Goal: Answer question/provide support: Share knowledge or assist other users

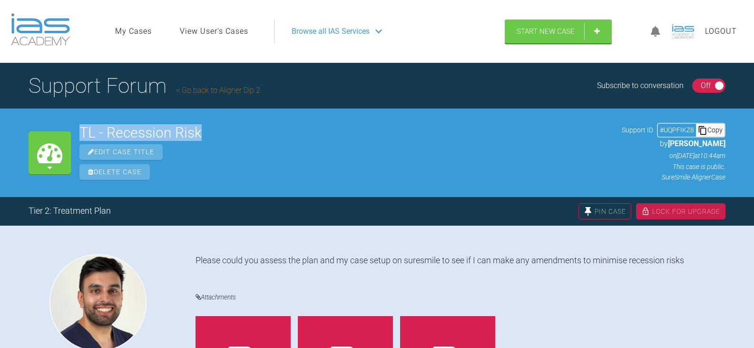
click at [203, 32] on link "View User's Cases" at bounding box center [214, 31] width 69 height 12
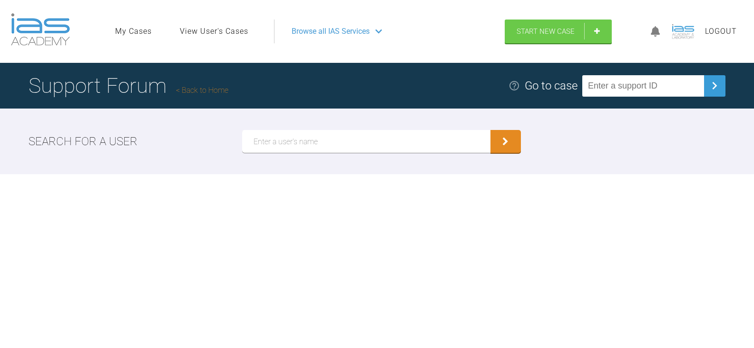
click at [667, 89] on input "text" at bounding box center [643, 85] width 122 height 21
paste input "EGHZLRST"
type input "EGHZLRST"
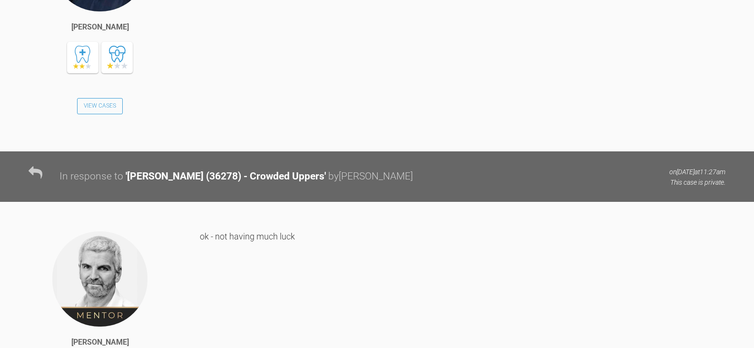
scroll to position [2287, 0]
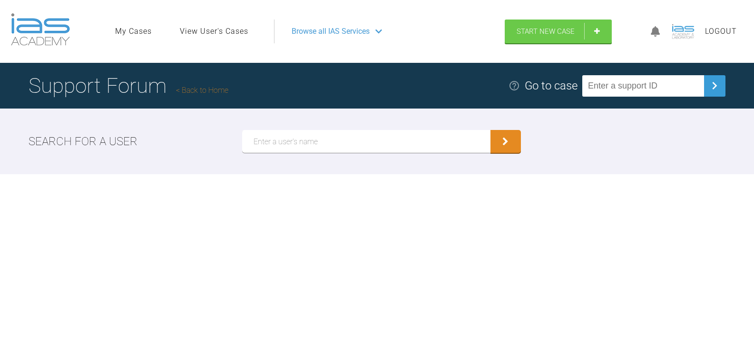
click at [631, 93] on input "text" at bounding box center [643, 85] width 122 height 21
paste input "51V22K64"
type input "51V22K64"
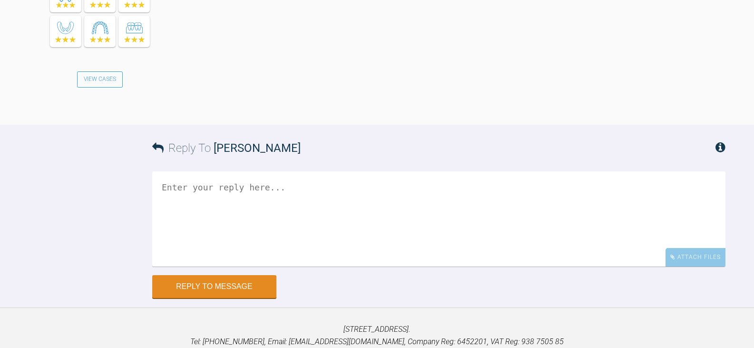
scroll to position [2303, 0]
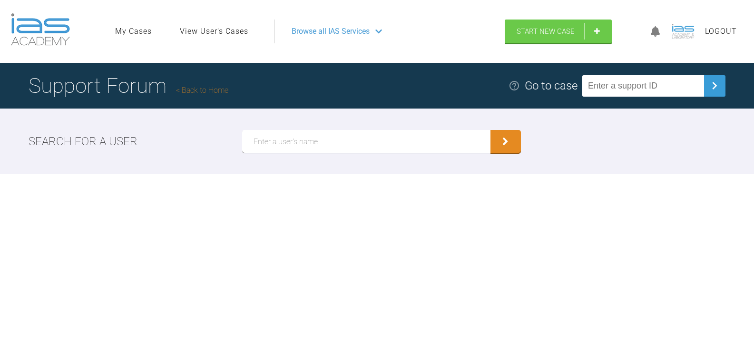
click at [652, 92] on input "text" at bounding box center [643, 85] width 122 height 21
paste input "CITUQ7IO"
type input "CITUQ7IO"
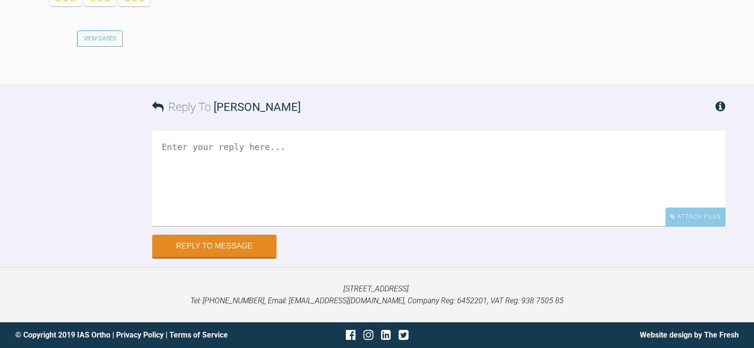
scroll to position [2859, 0]
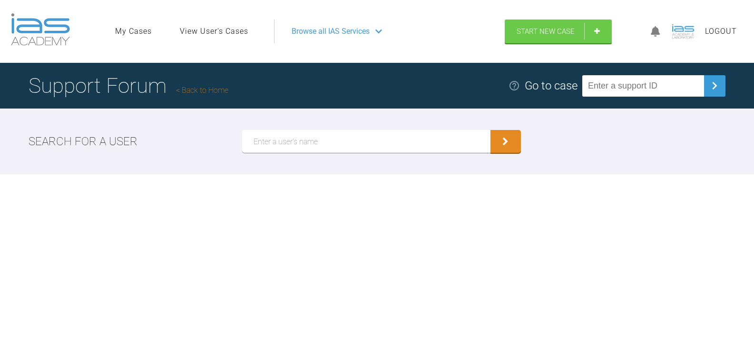
click at [647, 89] on input "text" at bounding box center [643, 85] width 122 height 21
paste input "PZGNUUOS"
type input "PZGNUUOS"
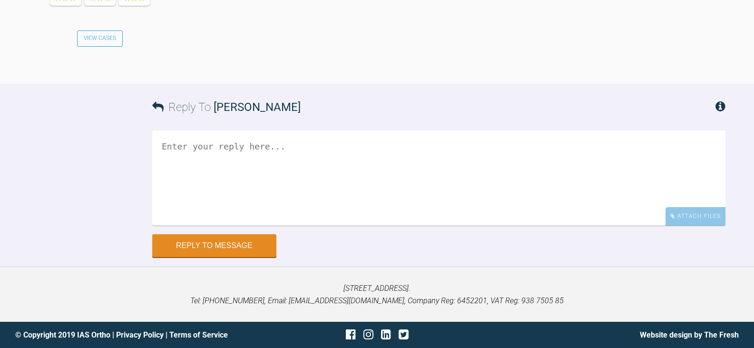
scroll to position [2076, 0]
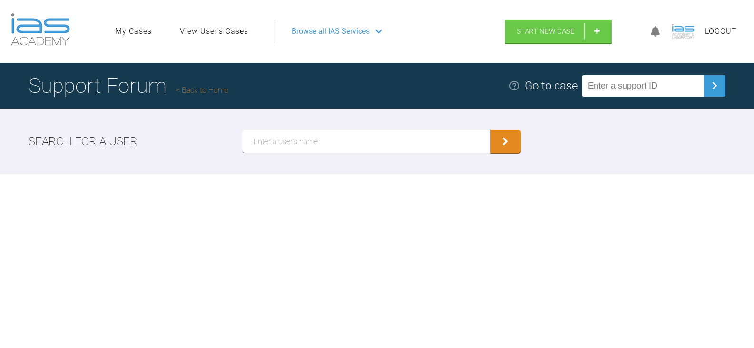
click at [659, 88] on input "text" at bounding box center [643, 85] width 122 height 21
paste input "GHXVR52S"
type input "GHXVR52S"
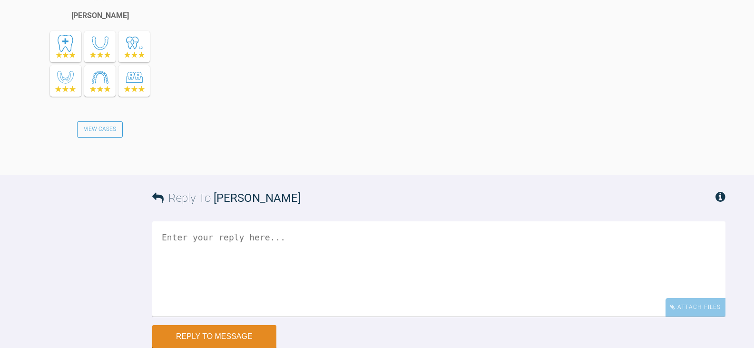
scroll to position [1763, 0]
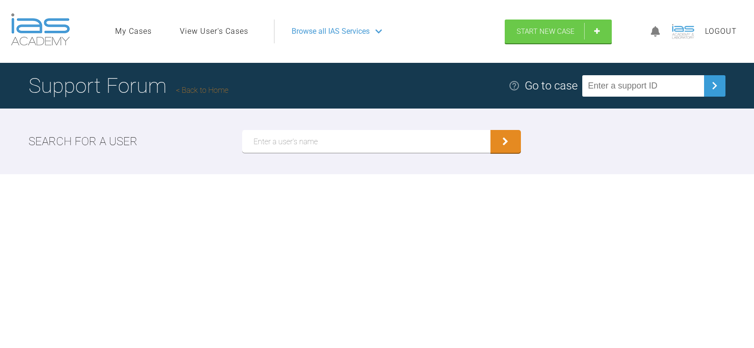
click at [662, 75] on input "text" at bounding box center [643, 85] width 122 height 21
click at [666, 81] on input "text" at bounding box center [643, 85] width 122 height 21
paste input "DTEJMPGD"
type input "DTEJMPGD"
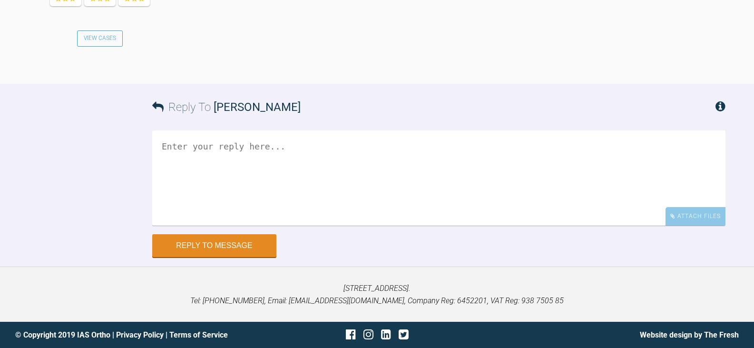
scroll to position [1183, 0]
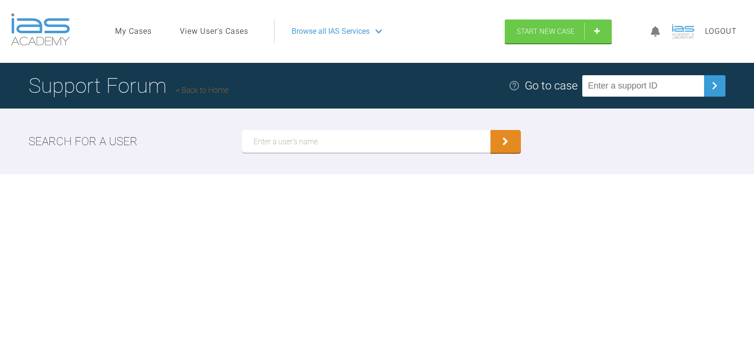
click at [667, 96] on input "text" at bounding box center [643, 85] width 122 height 21
paste input "FZZEIDWI"
type input "FZZEIDWI"
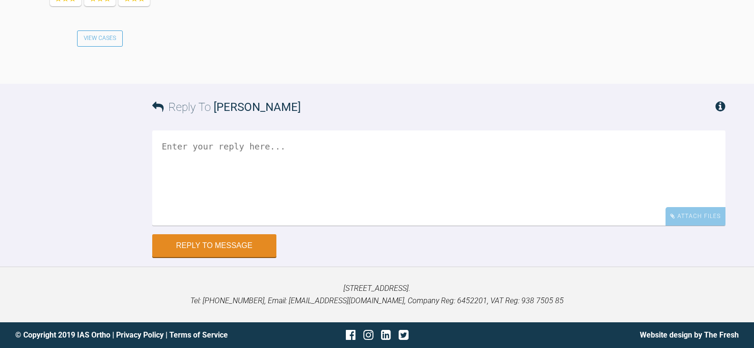
scroll to position [2689, 0]
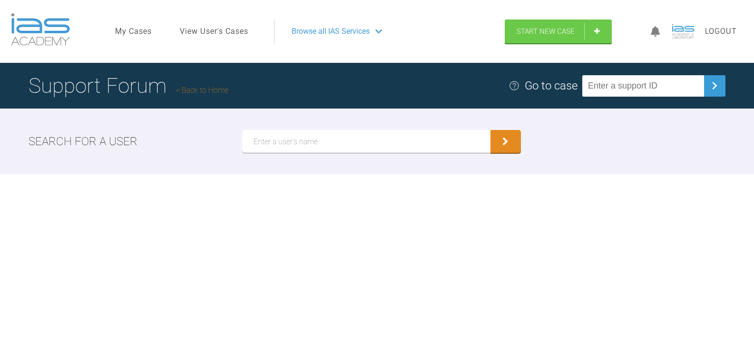
click at [644, 84] on input "text" at bounding box center [643, 85] width 122 height 21
paste input "QOTBLPLF"
type input "QOTBLPLF"
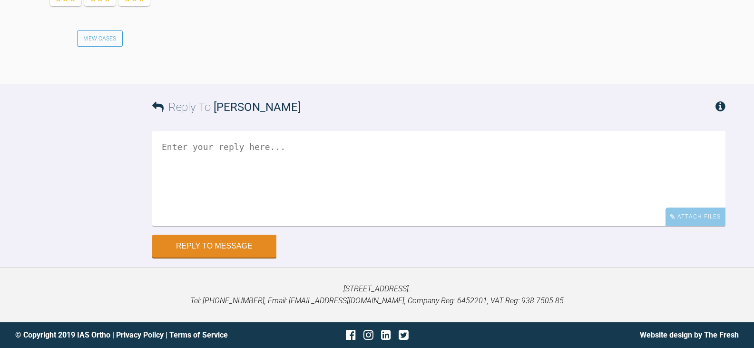
scroll to position [2858, 0]
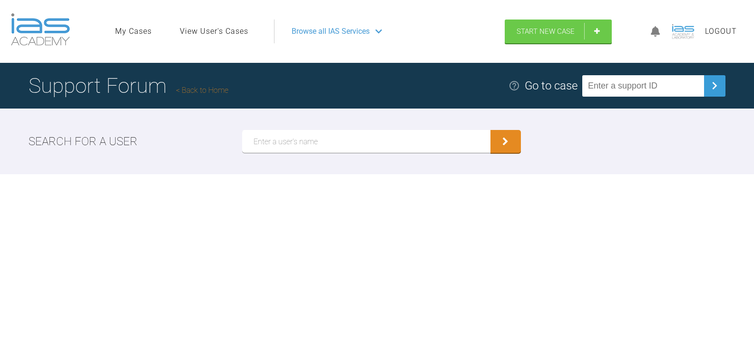
click at [624, 81] on input "text" at bounding box center [643, 85] width 122 height 21
paste input "UGKINFEL"
type input "UGKINFEL"
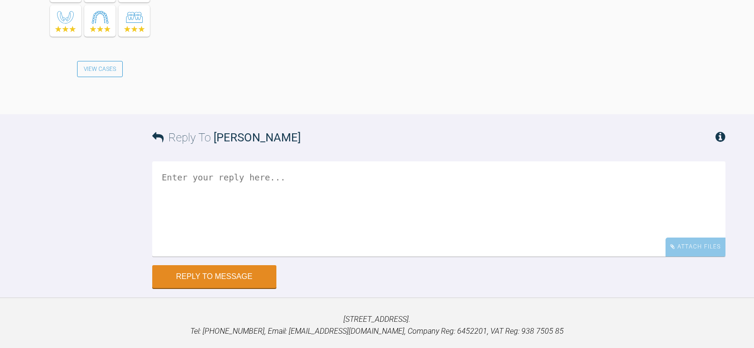
scroll to position [1141, 0]
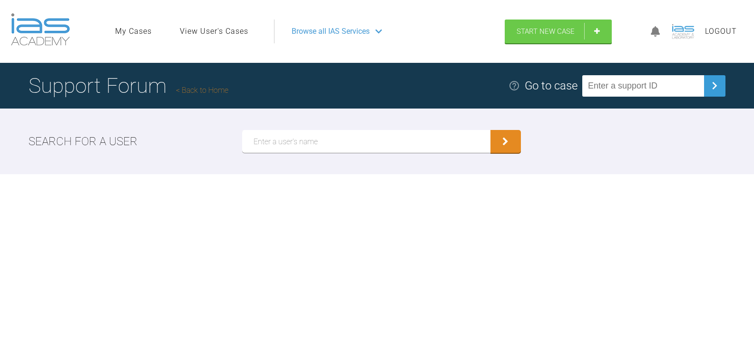
click at [632, 88] on input "text" at bounding box center [643, 85] width 122 height 21
paste input "TVLOKMCE"
type input "TVLOKMCE"
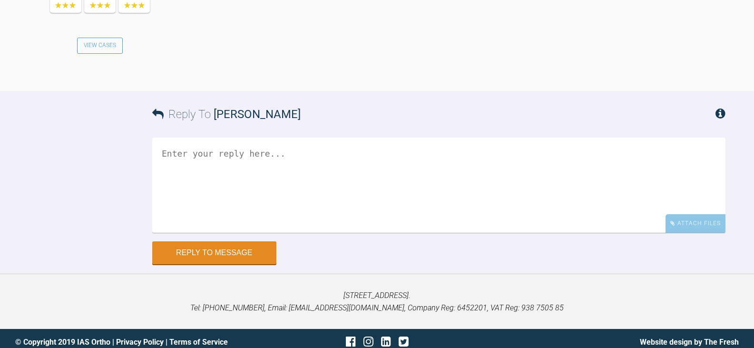
scroll to position [4599, 0]
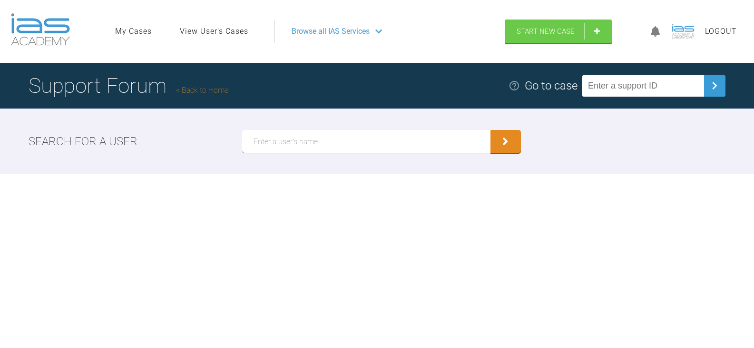
click at [626, 90] on input "text" at bounding box center [643, 85] width 122 height 21
paste input "LA4RR6K5"
type input "LA4RR6K5"
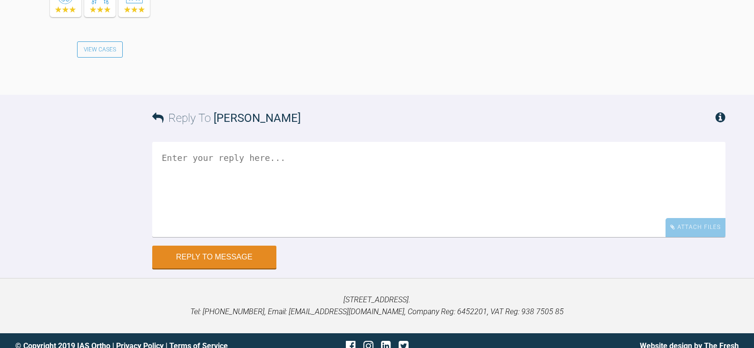
scroll to position [1872, 0]
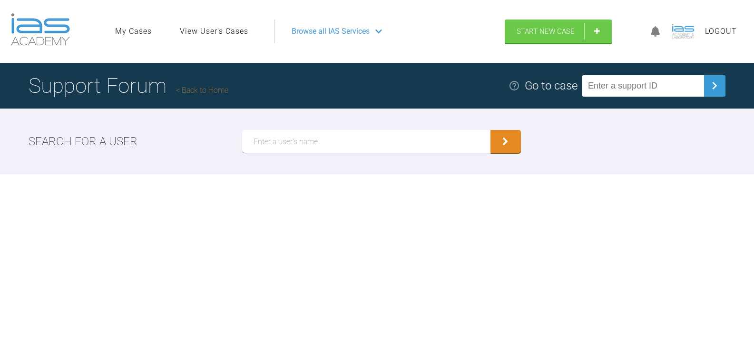
click at [675, 75] on input "text" at bounding box center [643, 85] width 122 height 21
paste input "1S9VFTXO"
type input "1S9VFTXO"
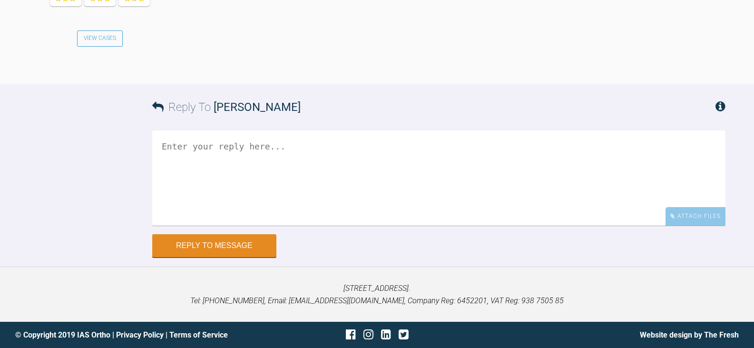
scroll to position [3918, 0]
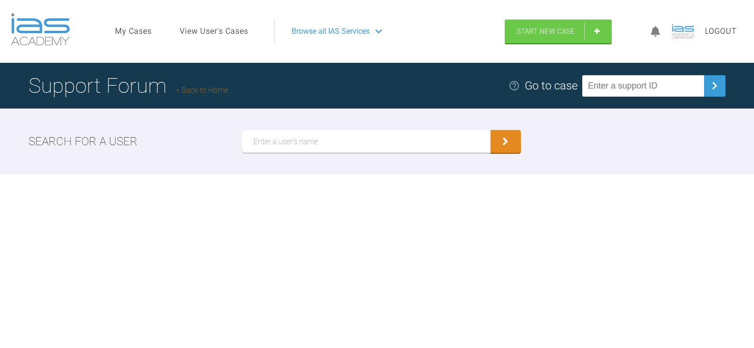
click at [678, 88] on input "text" at bounding box center [643, 85] width 122 height 21
paste input "M9PWMDDO"
type input "M9PWMDDO"
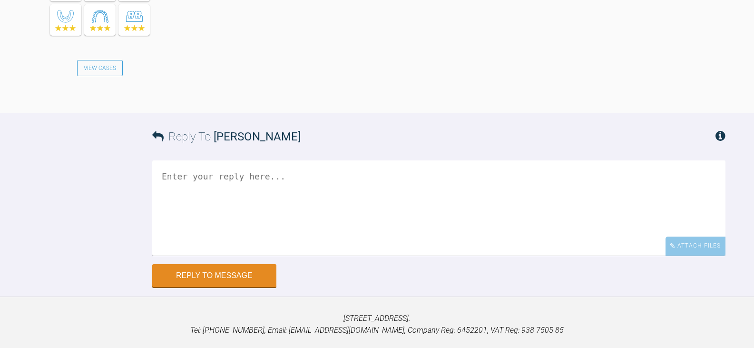
scroll to position [4252, 0]
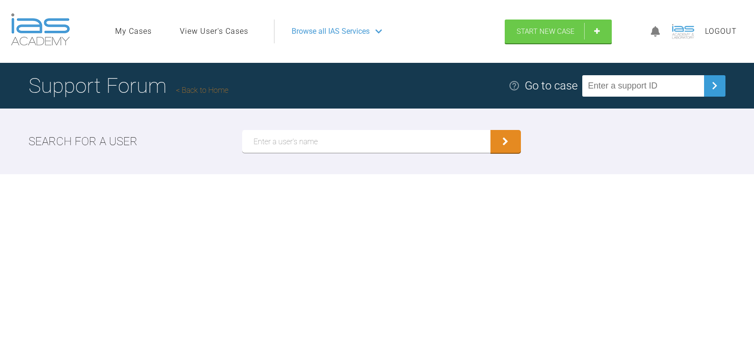
click at [681, 86] on input "text" at bounding box center [643, 85] width 122 height 21
paste input "CASG7U2X"
type input "CASG7U2X"
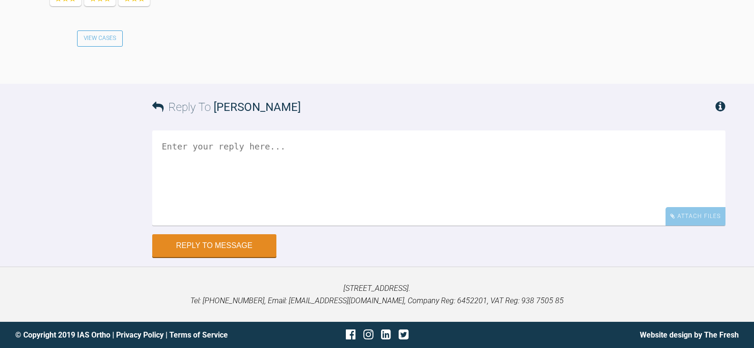
scroll to position [4586, 0]
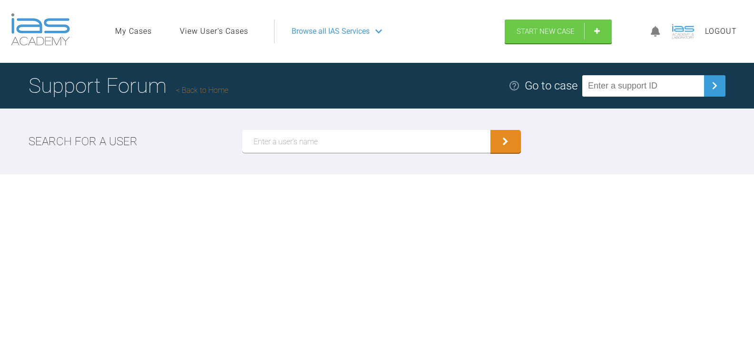
click at [625, 90] on input "text" at bounding box center [643, 85] width 122 height 21
paste input "K1POO0GV"
type input "K1POO0GV"
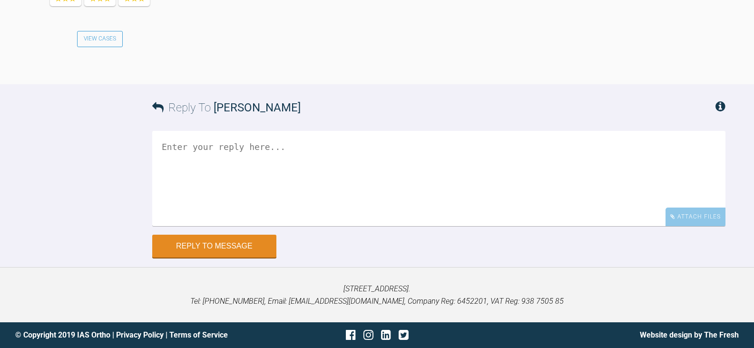
scroll to position [3166, 0]
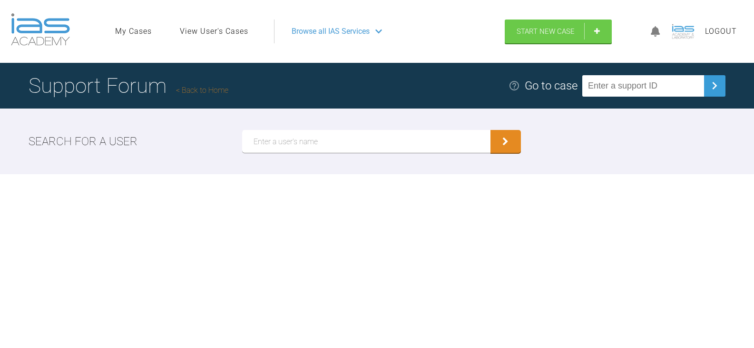
click at [385, 136] on input "text" at bounding box center [366, 141] width 248 height 23
click at [340, 145] on input "text" at bounding box center [366, 141] width 248 height 23
paste input "[PERSON_NAME]"
type input "[PERSON_NAME]"
click at [491, 130] on button "submit" at bounding box center [506, 141] width 30 height 23
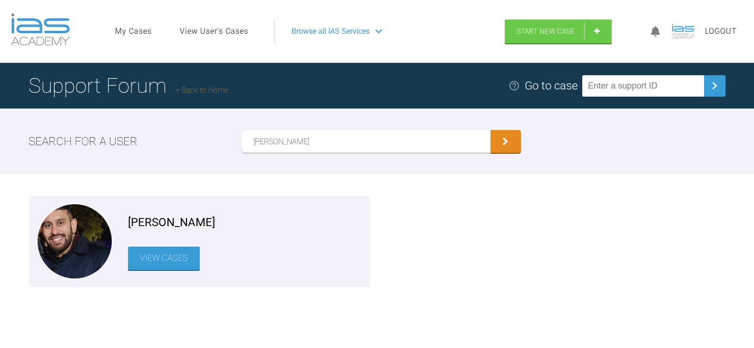
click at [189, 259] on link "View Cases" at bounding box center [164, 258] width 72 height 23
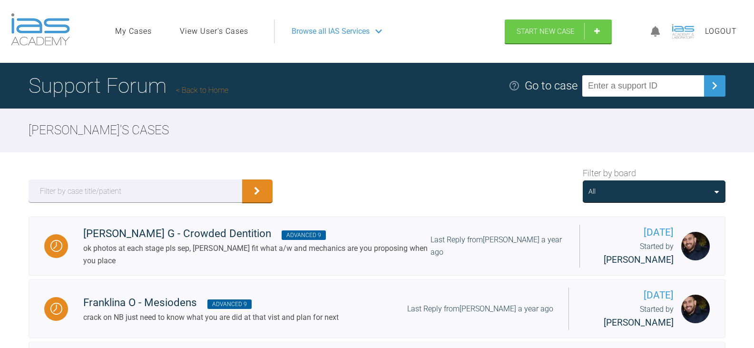
click at [708, 194] on div "All" at bounding box center [654, 191] width 131 height 10
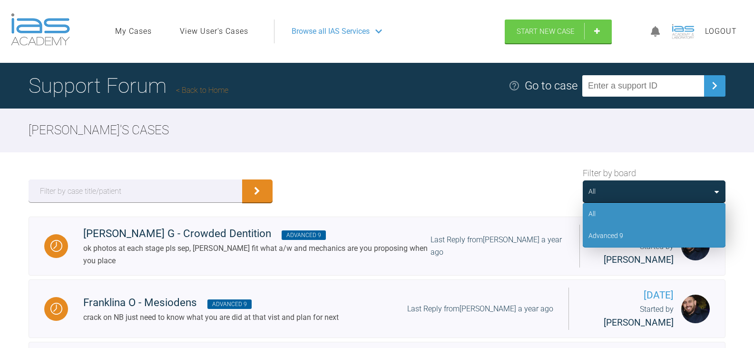
click at [675, 233] on div "Advanced 9" at bounding box center [654, 236] width 143 height 22
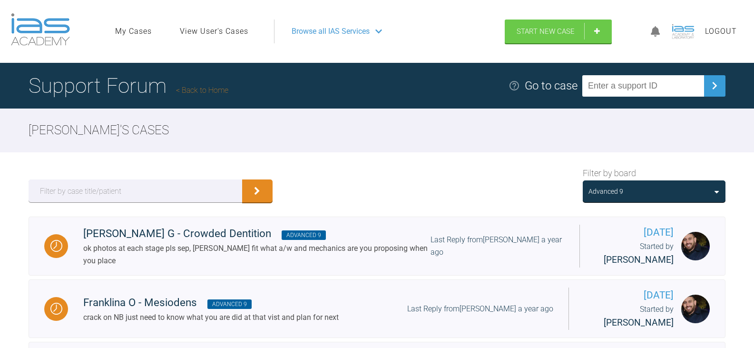
click at [665, 82] on input "text" at bounding box center [643, 85] width 122 height 21
paste input "GONTIRFM"
type input "GONTIRFM"
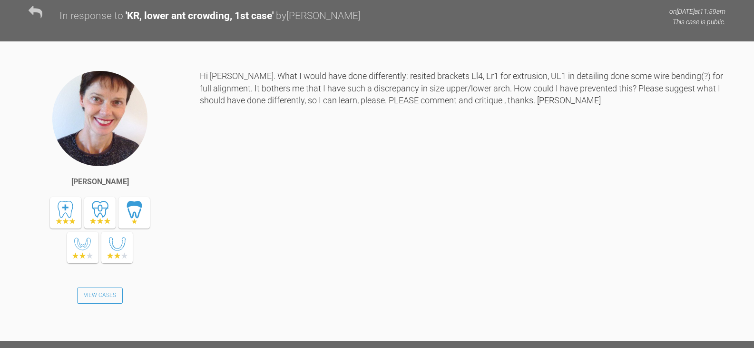
scroll to position [19502, 0]
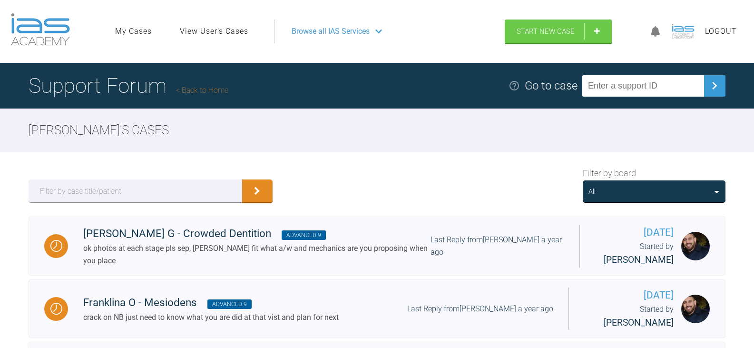
click at [671, 90] on input "text" at bounding box center [643, 85] width 122 height 21
paste input "WVYOHUBZ"
type input "WVYOHUBZ"
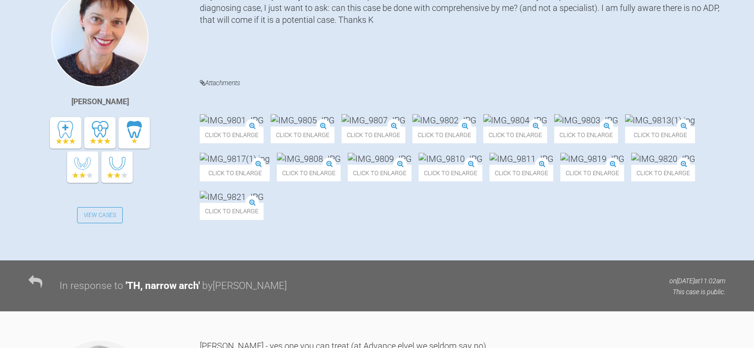
scroll to position [257, 0]
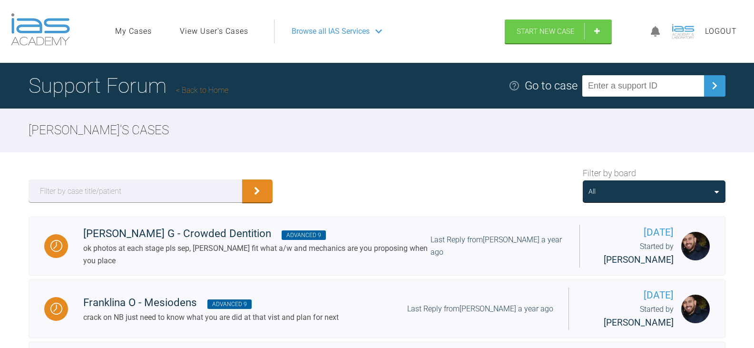
click at [684, 85] on input "text" at bounding box center [643, 85] width 122 height 21
paste input "FJHFXMI9"
type input "FJHFXMI9"
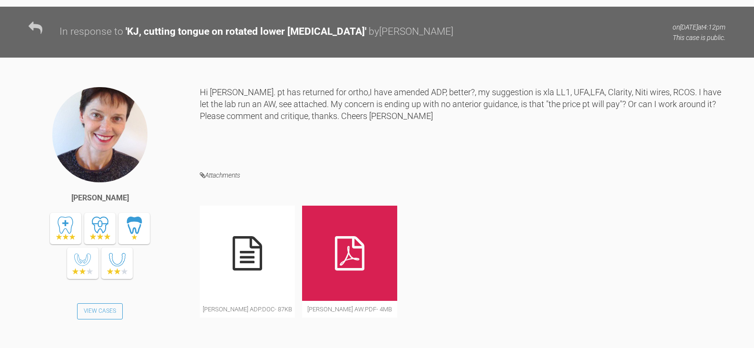
scroll to position [1578, 0]
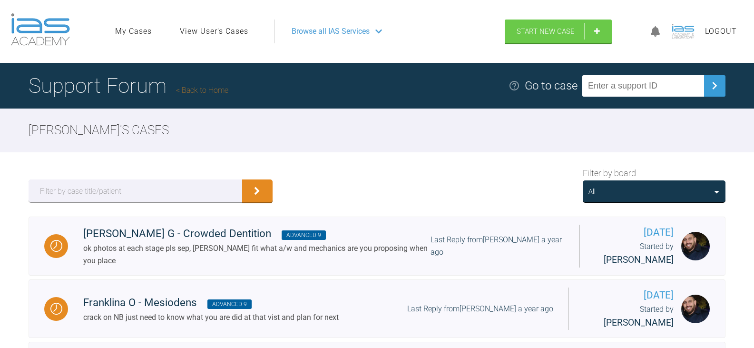
click at [653, 83] on input "text" at bounding box center [643, 85] width 122 height 21
paste input "MFKFR0J6"
type input "MFKFR0J6"
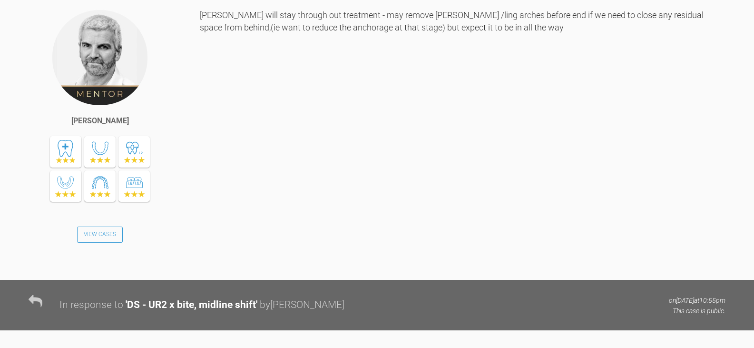
scroll to position [3745, 0]
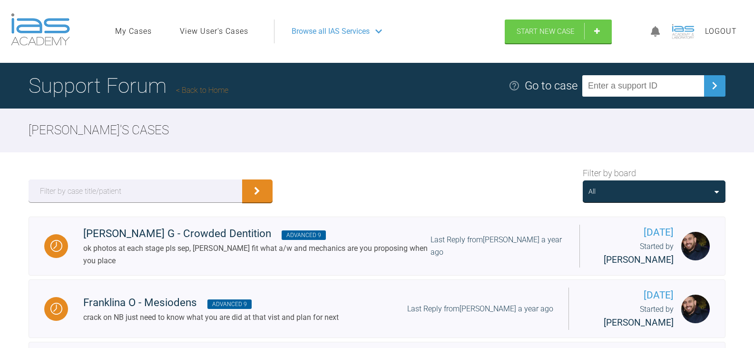
click at [667, 83] on input "text" at bounding box center [643, 85] width 122 height 21
paste input "RZXXN215"
type input "RZXXN215"
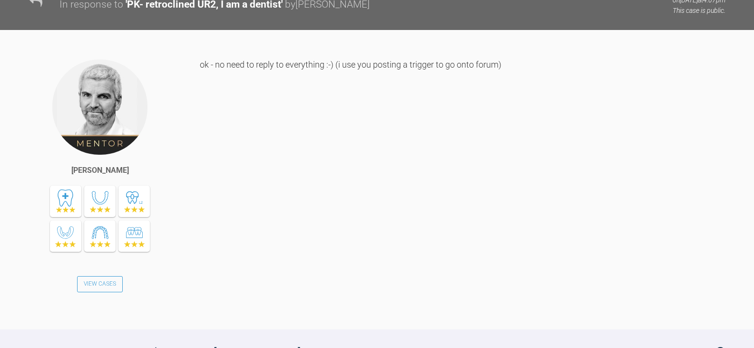
scroll to position [1932, 0]
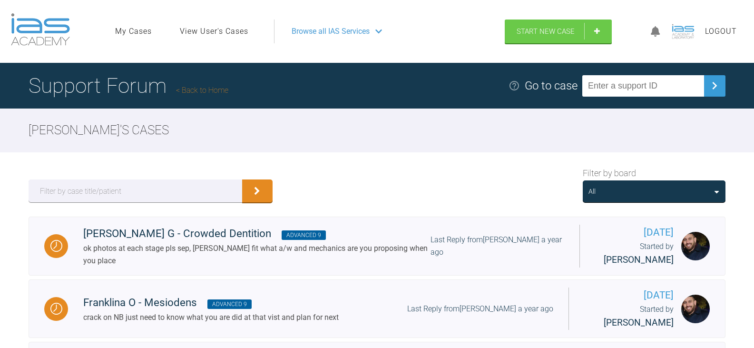
click at [653, 87] on input "text" at bounding box center [643, 85] width 122 height 21
paste input "1JB7HTZT"
type input "1JB7HTZT"
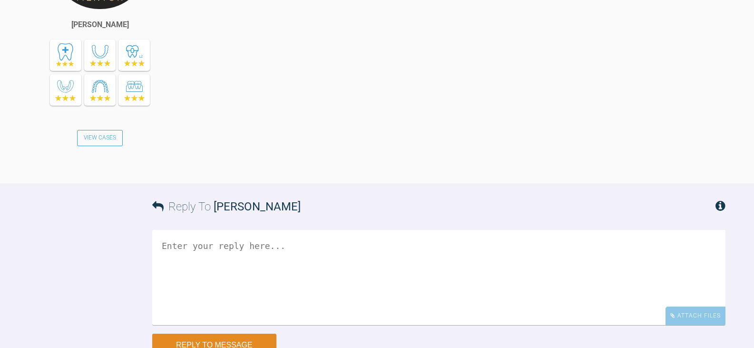
scroll to position [1317, 0]
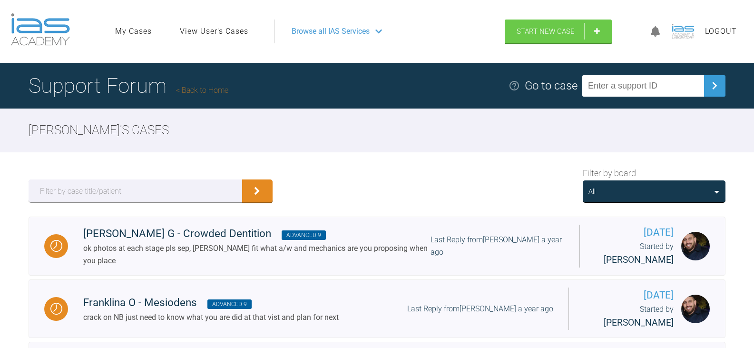
click at [680, 93] on input "text" at bounding box center [643, 85] width 122 height 21
paste input "5BWC6MND"
type input "5BWC6MND"
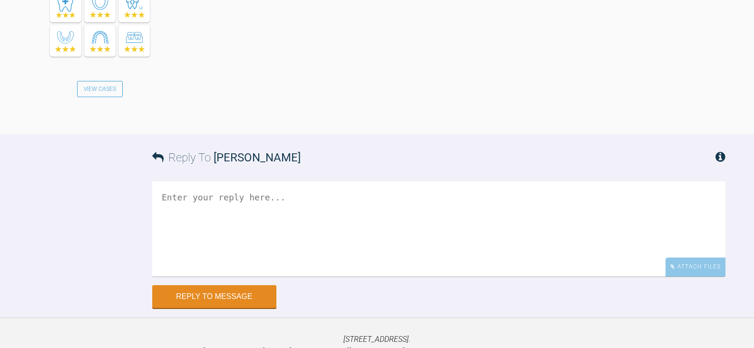
scroll to position [759, 0]
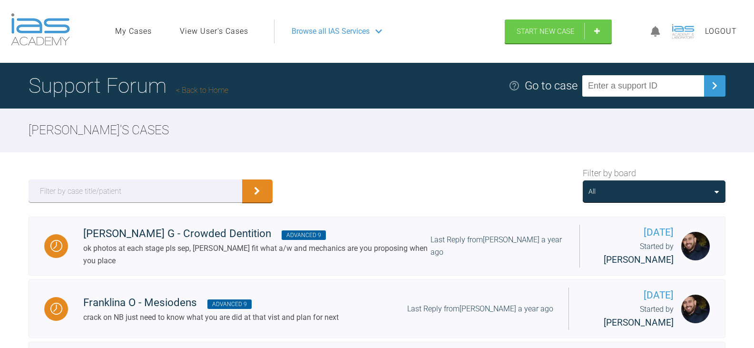
click at [661, 88] on input "text" at bounding box center [643, 85] width 122 height 21
paste input "5PFYJL4A"
type input "5PFYJL4A"
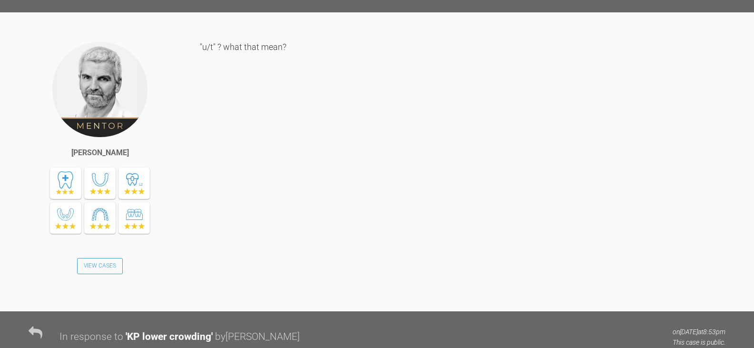
scroll to position [1253, 0]
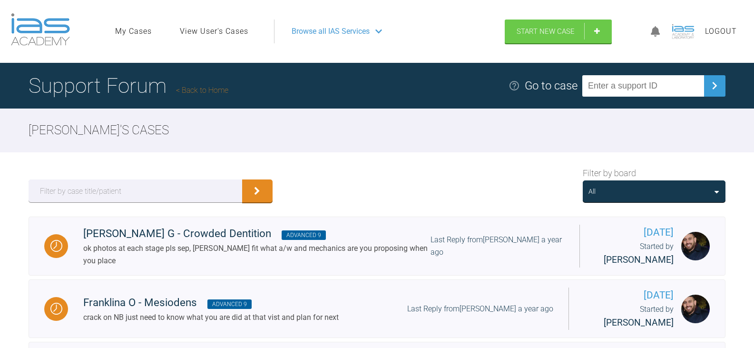
click at [629, 80] on input "text" at bounding box center [643, 85] width 122 height 21
paste input "M2V4ZU2K"
type input "M2V4ZU2K"
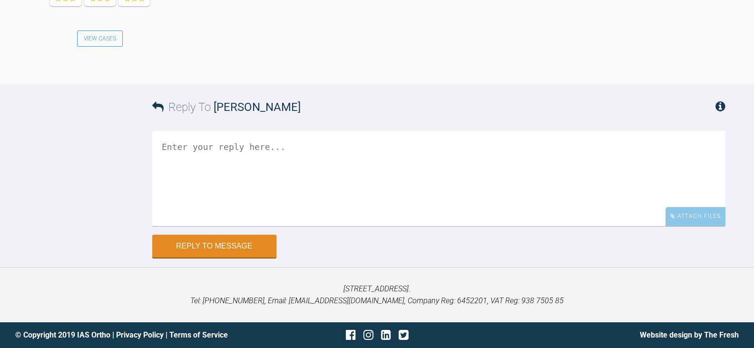
scroll to position [1555, 0]
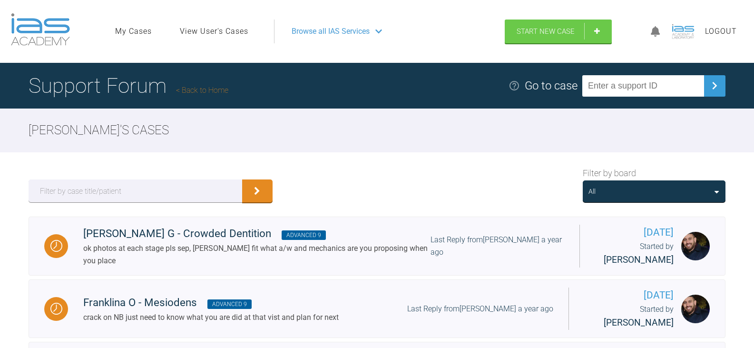
click at [657, 78] on input "text" at bounding box center [643, 85] width 122 height 21
paste input "X1ASY1HX"
type input "X1ASY1HX"
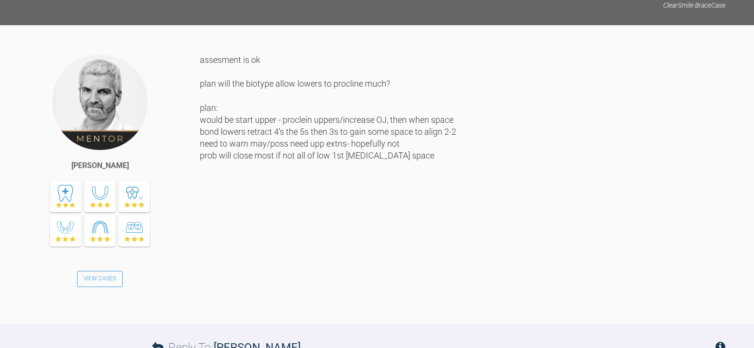
scroll to position [904, 0]
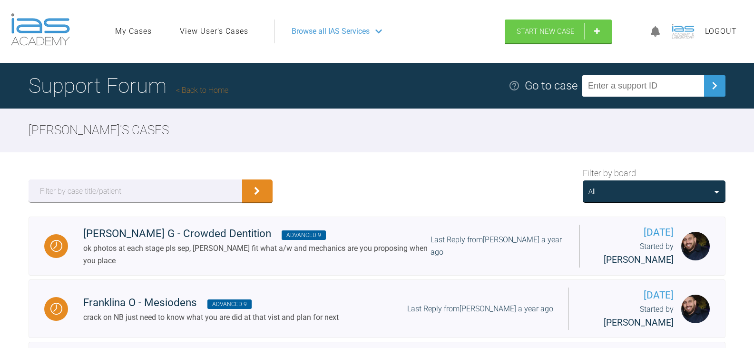
click at [637, 83] on input "text" at bounding box center [643, 85] width 122 height 21
paste input "HAABXXPF"
type input "HAABXXPF"
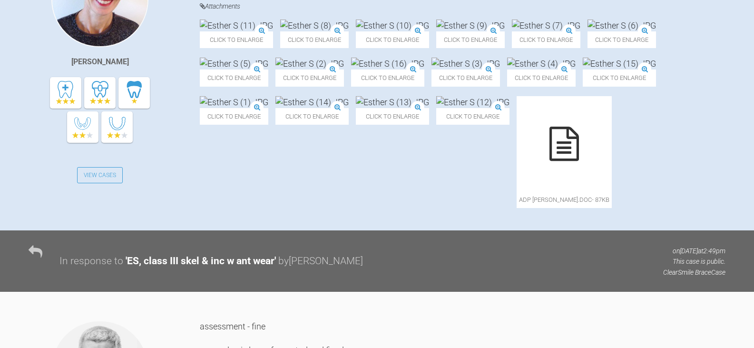
scroll to position [811, 0]
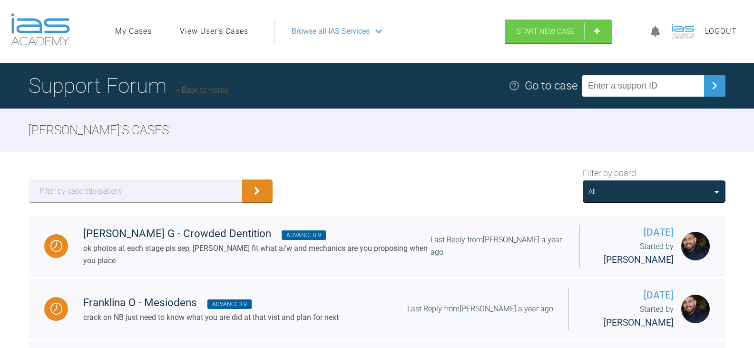
click at [648, 84] on input "text" at bounding box center [643, 85] width 122 height 21
paste input "G6Z2U1NA"
type input "G6Z2U1NA"
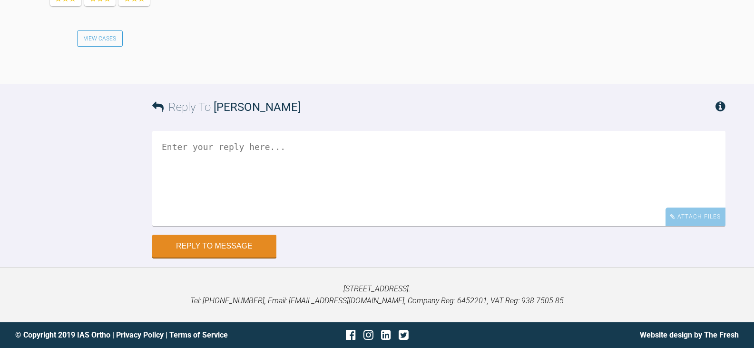
scroll to position [999, 0]
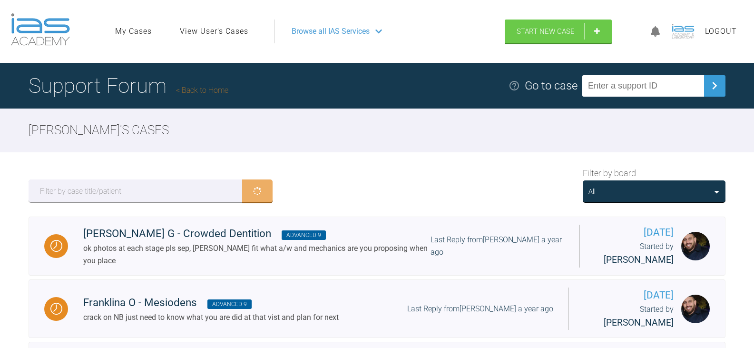
click at [634, 91] on input "text" at bounding box center [643, 85] width 122 height 21
paste input "XFXRGLUH"
type input "XFXRGLUH"
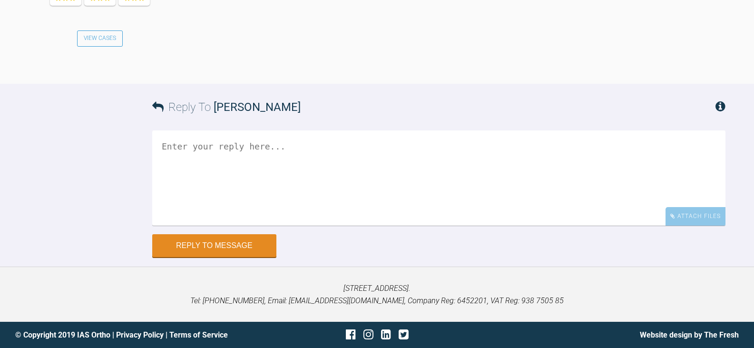
scroll to position [1706, 0]
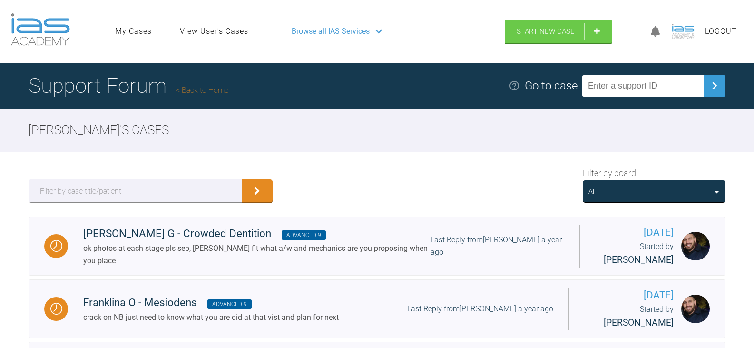
click at [207, 29] on link "View User's Cases" at bounding box center [214, 31] width 69 height 12
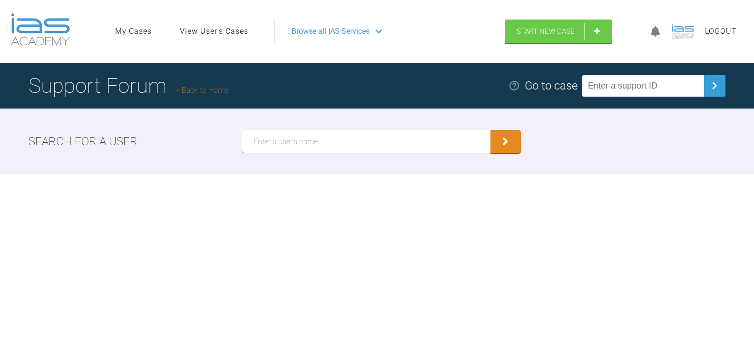
click at [283, 148] on input "text" at bounding box center [366, 141] width 248 height 23
paste input "[PERSON_NAME]"
type input "[PERSON_NAME]"
click at [491, 130] on button "submit" at bounding box center [506, 141] width 30 height 23
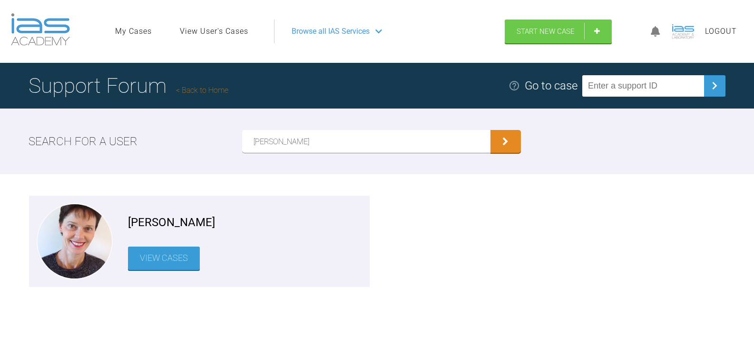
click at [175, 265] on link "View Cases" at bounding box center [164, 258] width 72 height 23
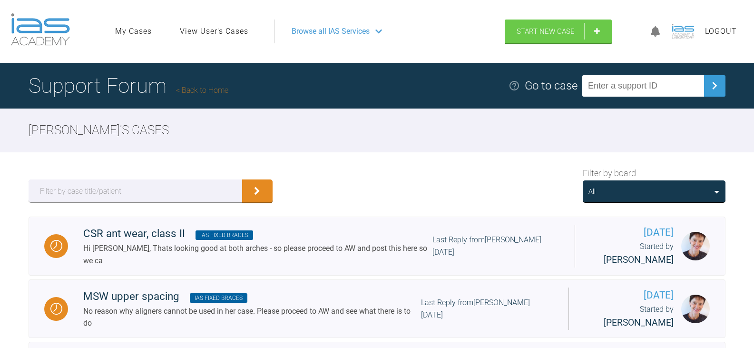
click at [709, 190] on div "All" at bounding box center [654, 191] width 131 height 10
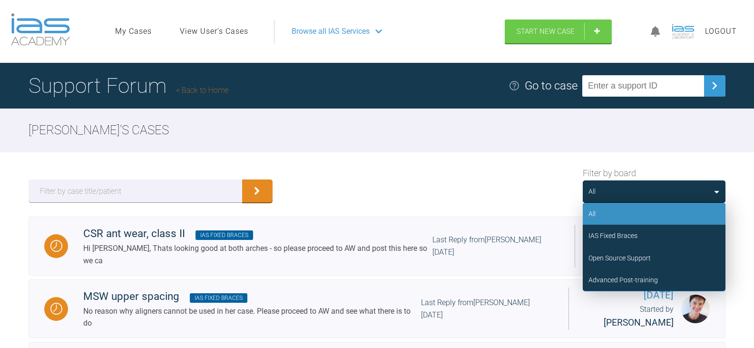
click at [652, 84] on input "text" at bounding box center [643, 85] width 122 height 21
paste input "5PFYJL4A"
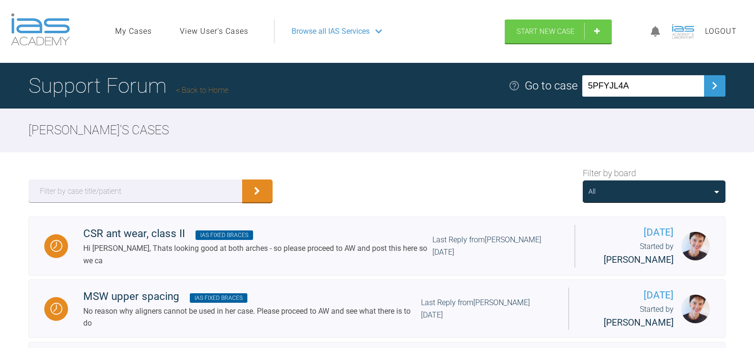
type input "5PFYJL4A"
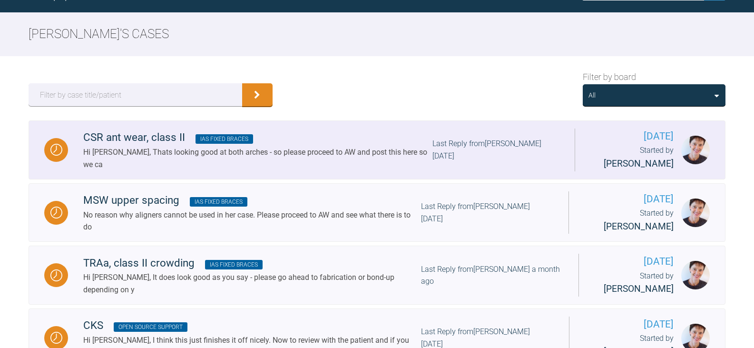
scroll to position [95, 0]
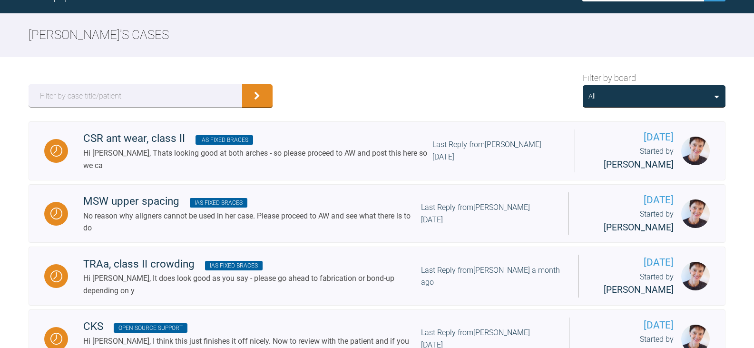
click at [709, 100] on div "All" at bounding box center [654, 96] width 131 height 10
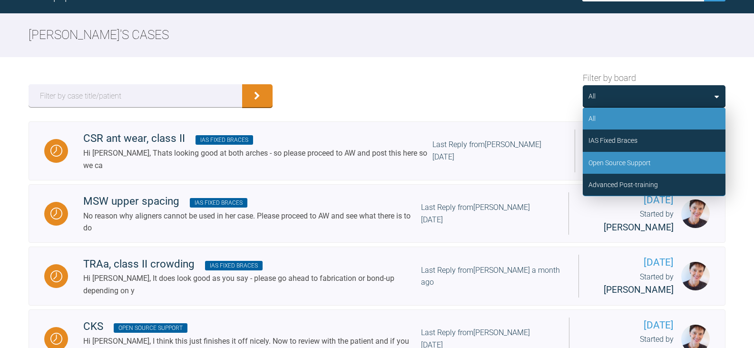
click at [683, 156] on div "Open Source Support" at bounding box center [654, 163] width 143 height 22
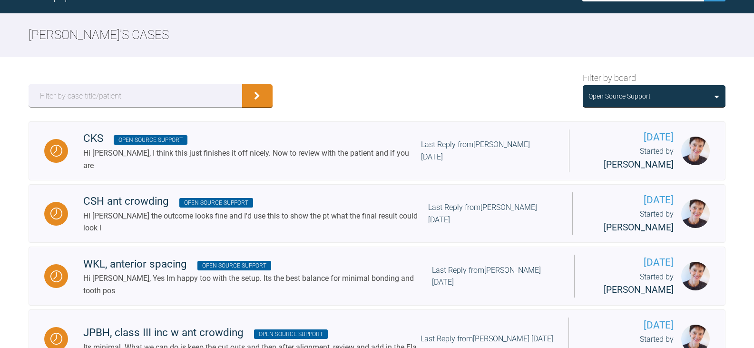
click at [711, 89] on div "Open Source Support" at bounding box center [654, 96] width 143 height 22
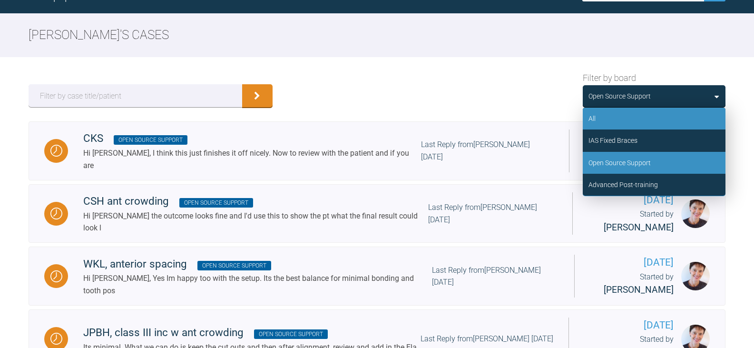
click at [688, 108] on div "All" at bounding box center [654, 119] width 143 height 22
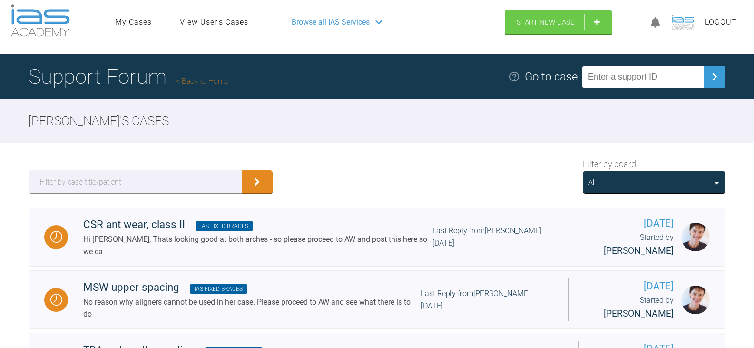
scroll to position [0, 0]
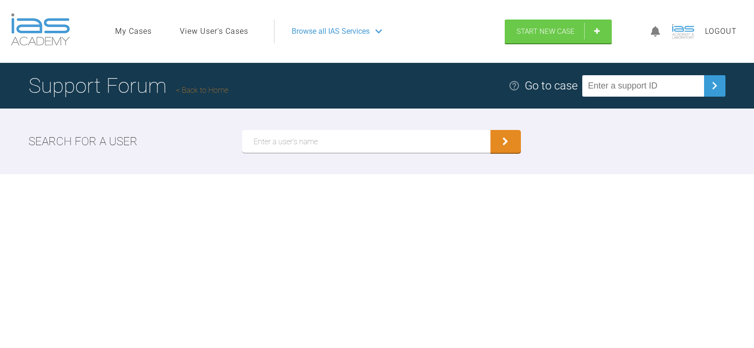
click at [311, 148] on input "text" at bounding box center [366, 141] width 248 height 23
paste input "[PERSON_NAME]"
type input "[PERSON_NAME]"
click at [491, 130] on button "submit" at bounding box center [506, 141] width 30 height 23
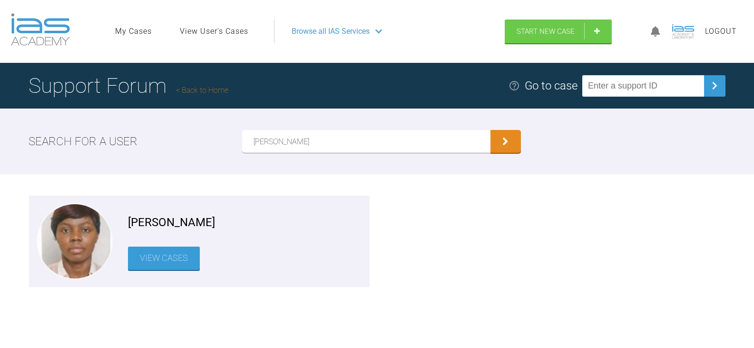
click at [162, 260] on link "View Cases" at bounding box center [164, 258] width 72 height 23
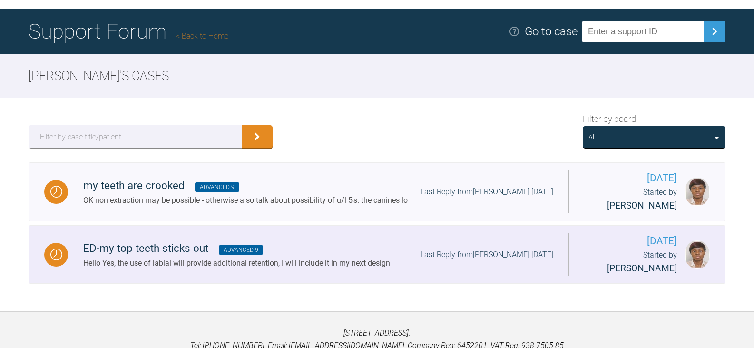
scroll to position [99, 0]
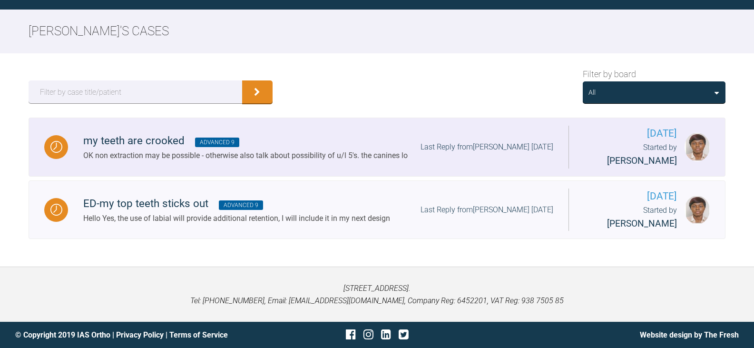
click at [542, 167] on link "my teeth are crooked Advanced 9 OK non extraction may be possible - otherwise a…" at bounding box center [377, 147] width 697 height 59
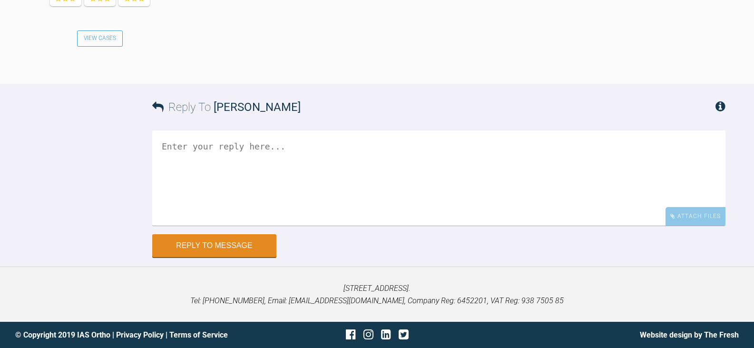
scroll to position [1554, 0]
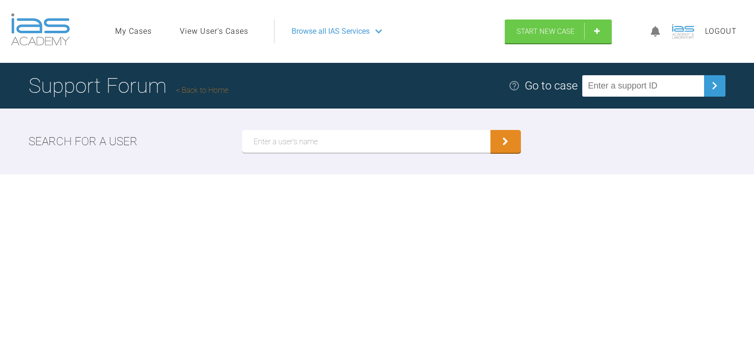
click at [671, 88] on input "text" at bounding box center [643, 85] width 122 height 21
paste input "G197FT04"
type input "G197FT04"
click at [652, 84] on input "text" at bounding box center [643, 85] width 122 height 21
paste input "G197FT04"
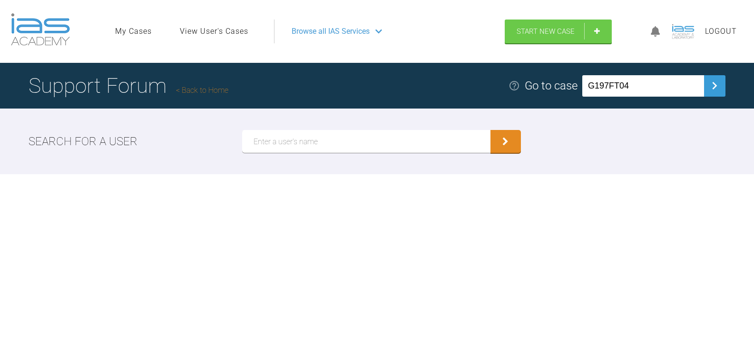
type input "G197FT04"
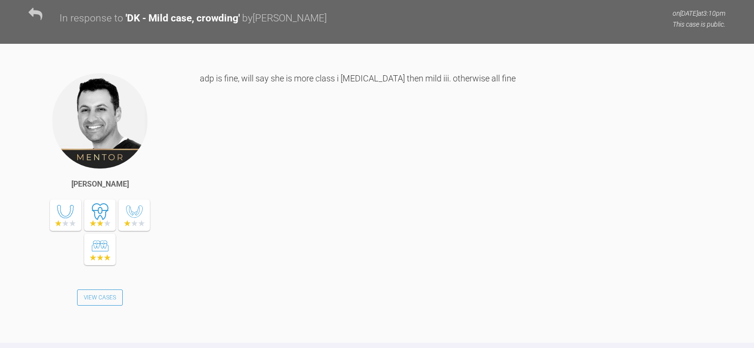
scroll to position [1186, 0]
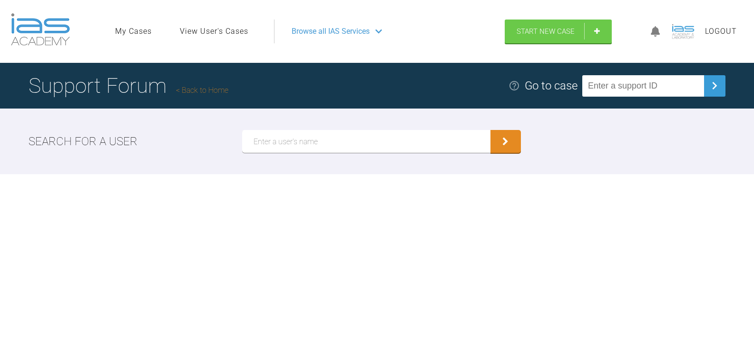
click at [670, 89] on input "text" at bounding box center [643, 85] width 122 height 21
paste input "PIVW6OTU"
type input "PIVW6OTU"
